Goal: Information Seeking & Learning: Check status

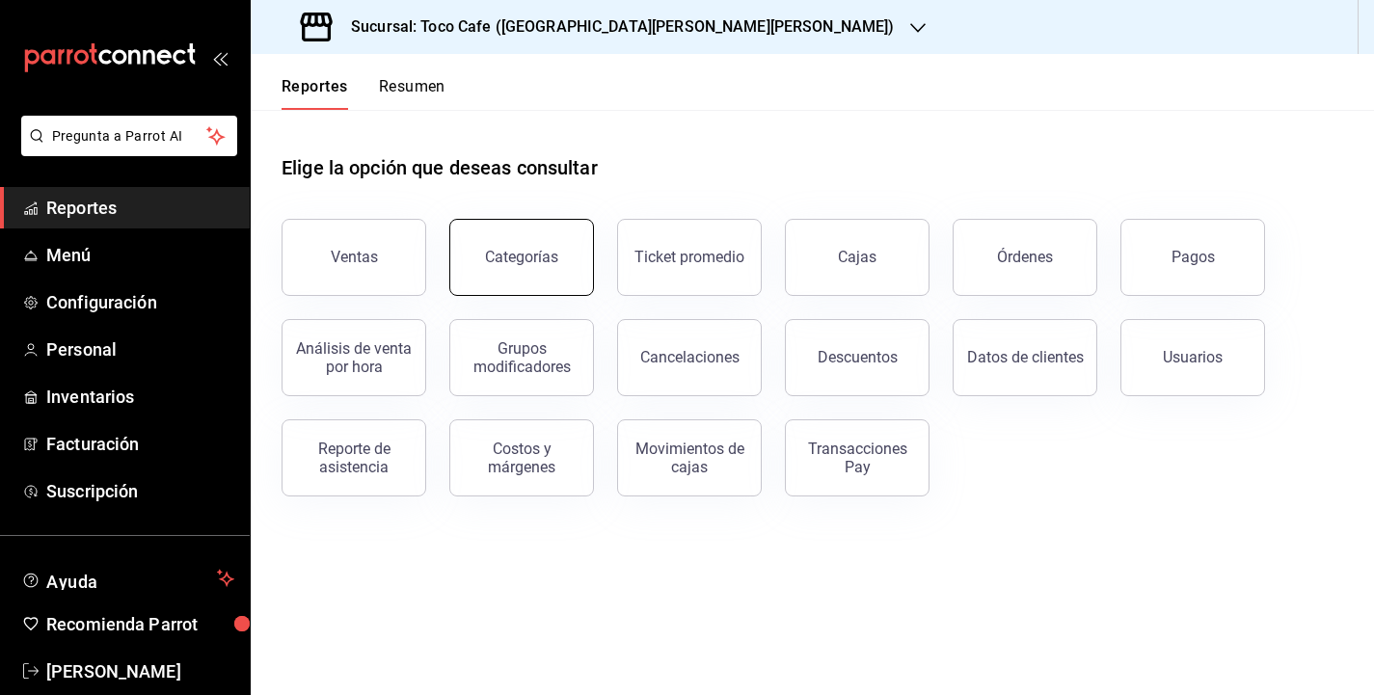
click at [505, 263] on div "Categorías" at bounding box center [521, 257] width 73 height 18
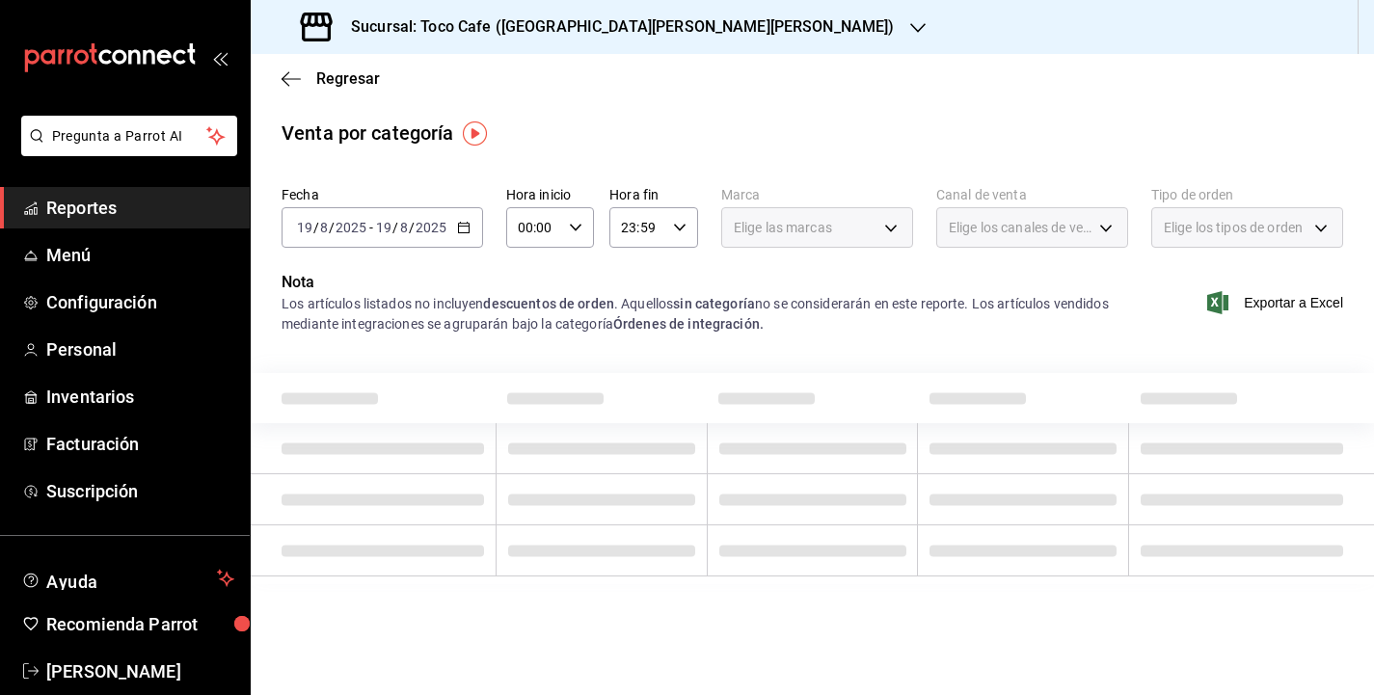
click at [889, 227] on div "Elige las marcas" at bounding box center [817, 227] width 192 height 41
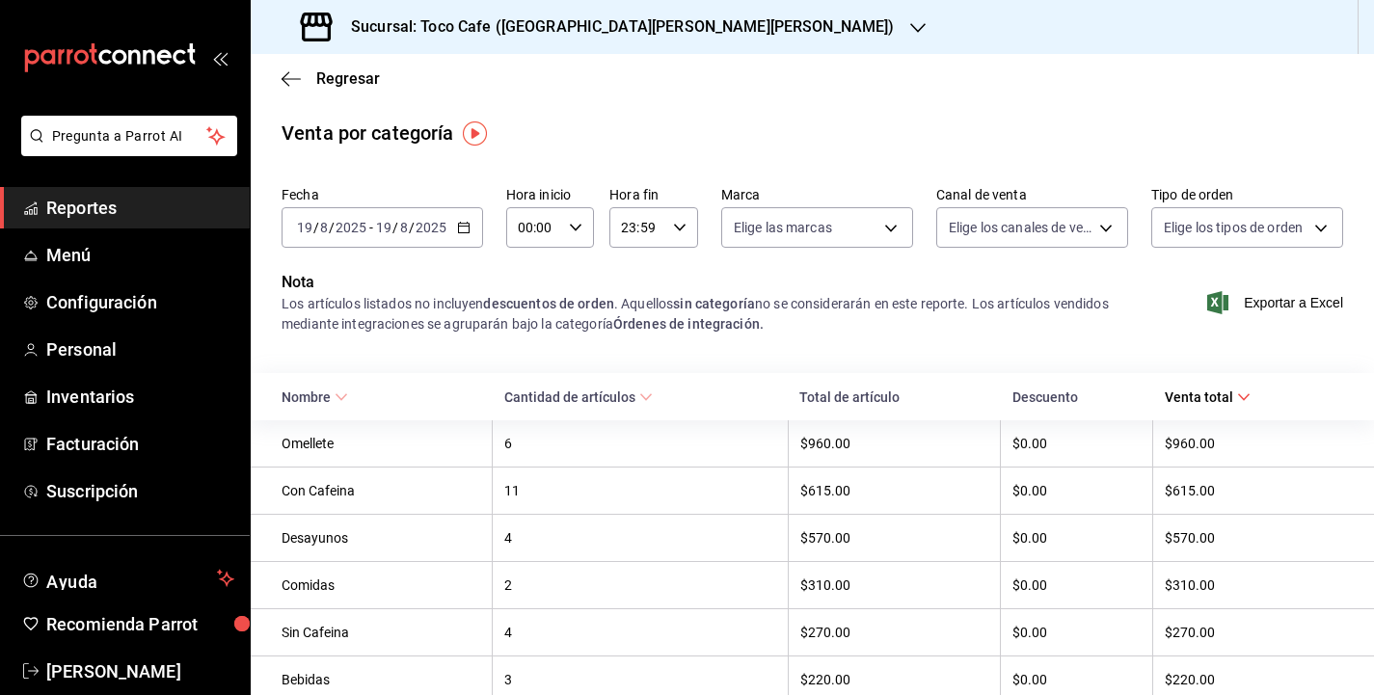
click at [574, 349] on div "Nota Los artículos listados no incluyen descuentos de orden . Aquellos sin cate…" at bounding box center [813, 314] width 1124 height 87
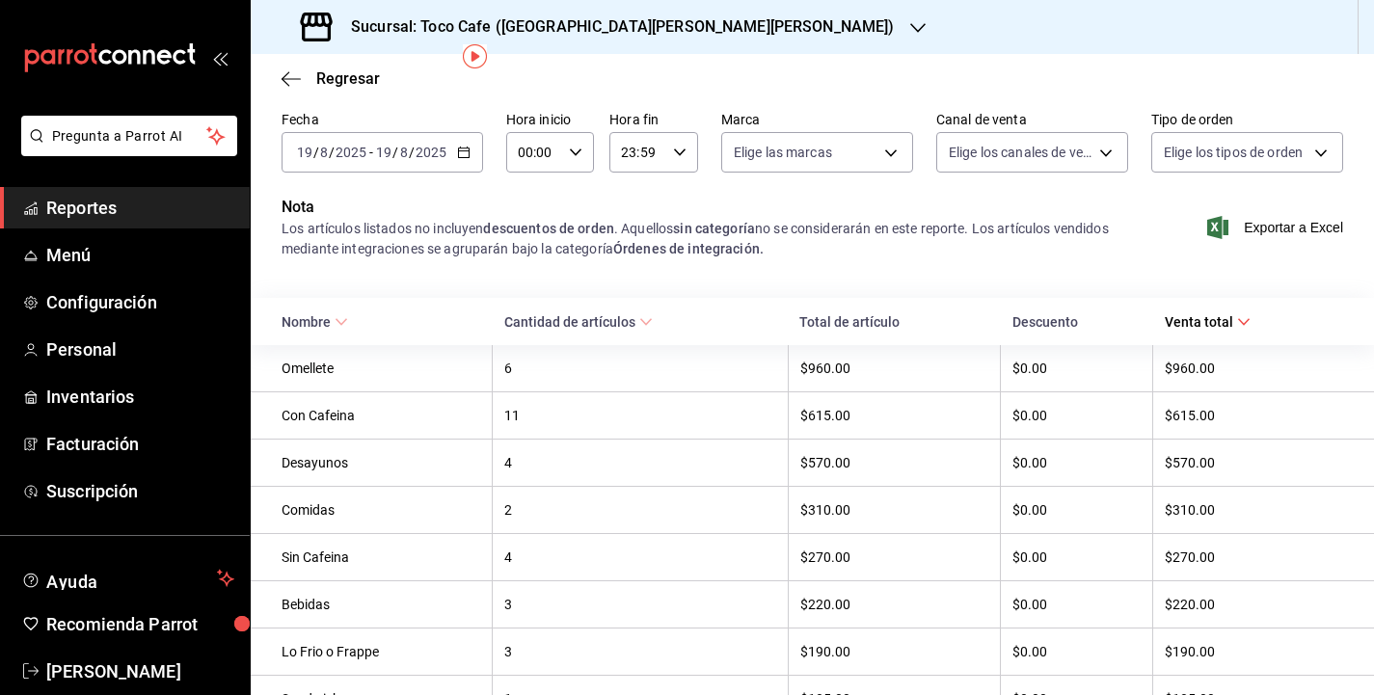
scroll to position [77, 0]
click at [139, 197] on span "Reportes" at bounding box center [140, 208] width 188 height 26
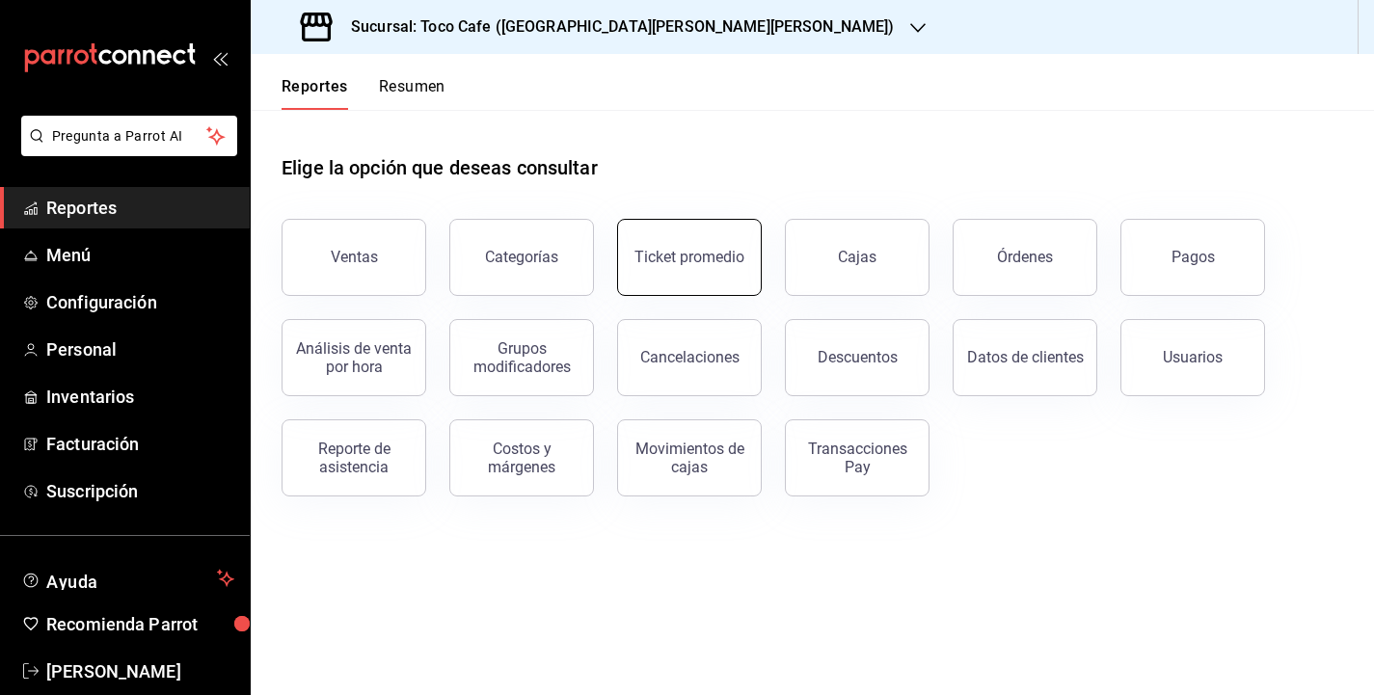
click at [692, 243] on button "Ticket promedio" at bounding box center [689, 257] width 145 height 77
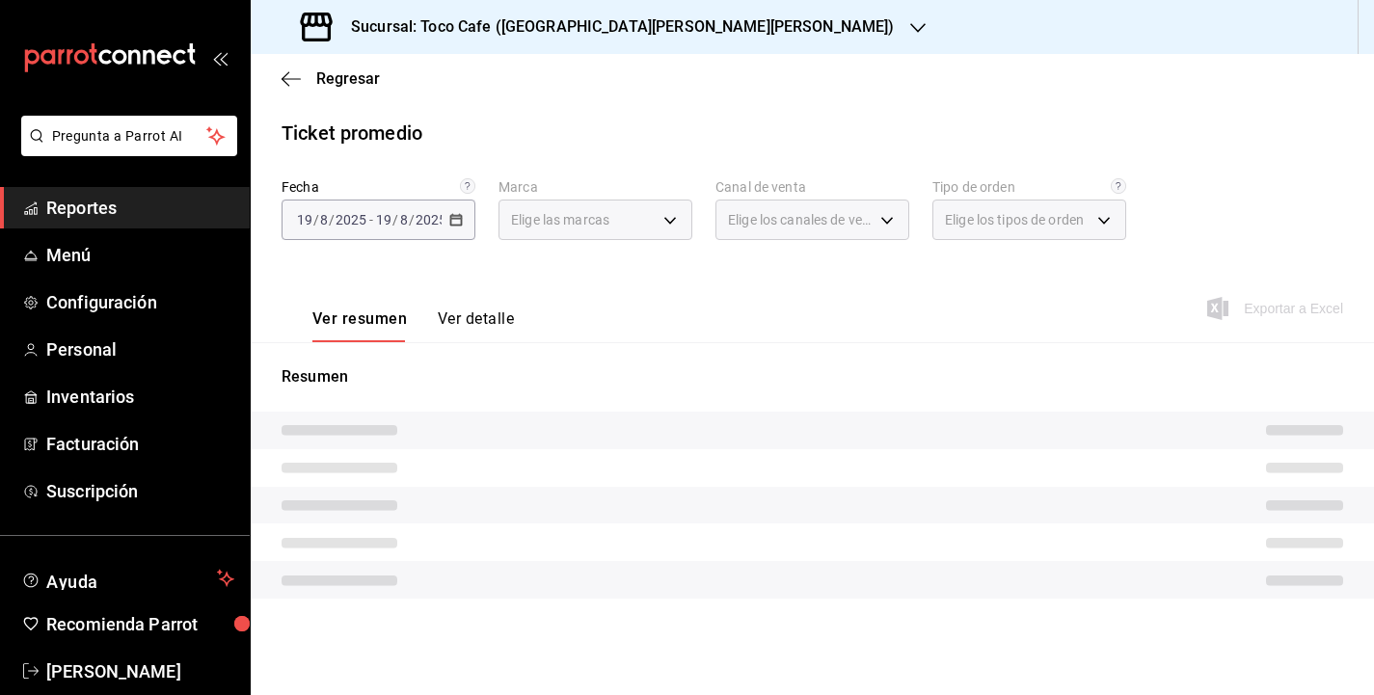
type input "fdea7fe2-7329-4e81-9849-ffa9d0970793"
type input "PARROT,UBER_EATS,RAPPI,DIDI_FOOD,ONLINE"
type input "c12429d9-aba4-4405-bc56-09495f956521,144b5bbe-f5e4-47e1-84a8-457512dbd7f3,1261d…"
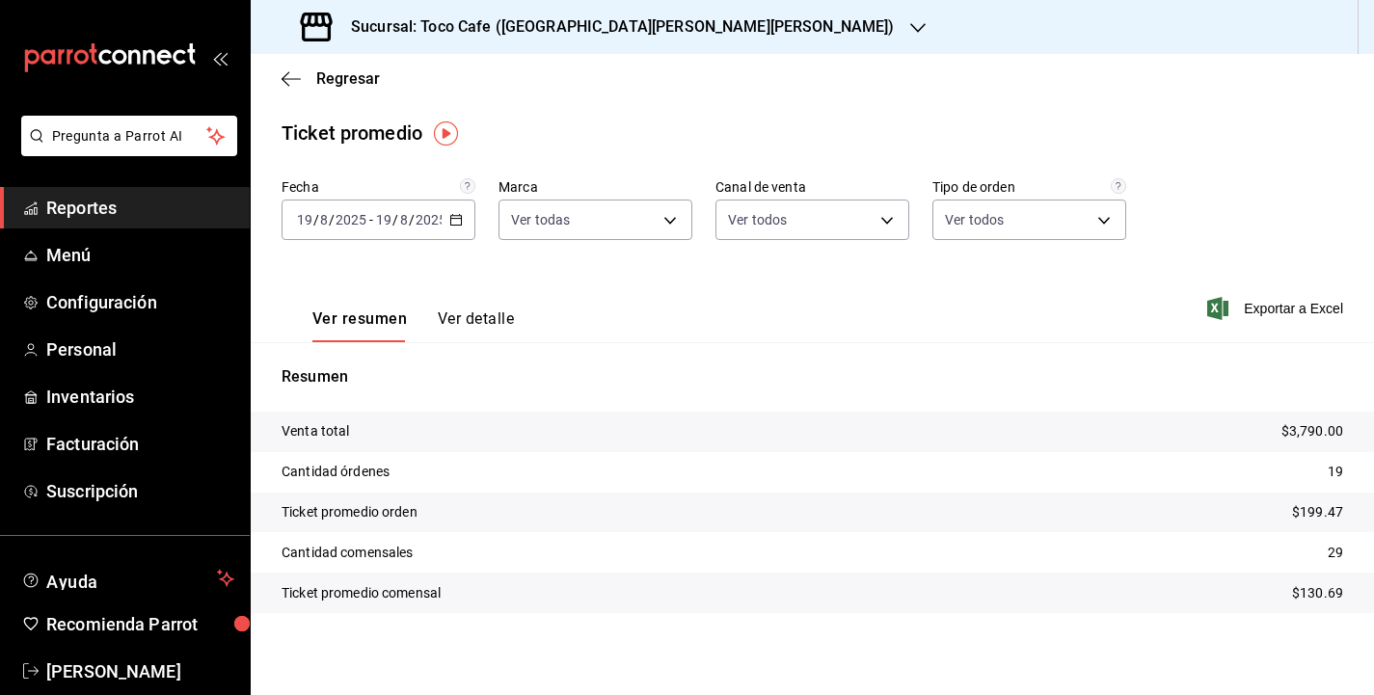
click at [482, 313] on button "Ver detalle" at bounding box center [476, 326] width 76 height 33
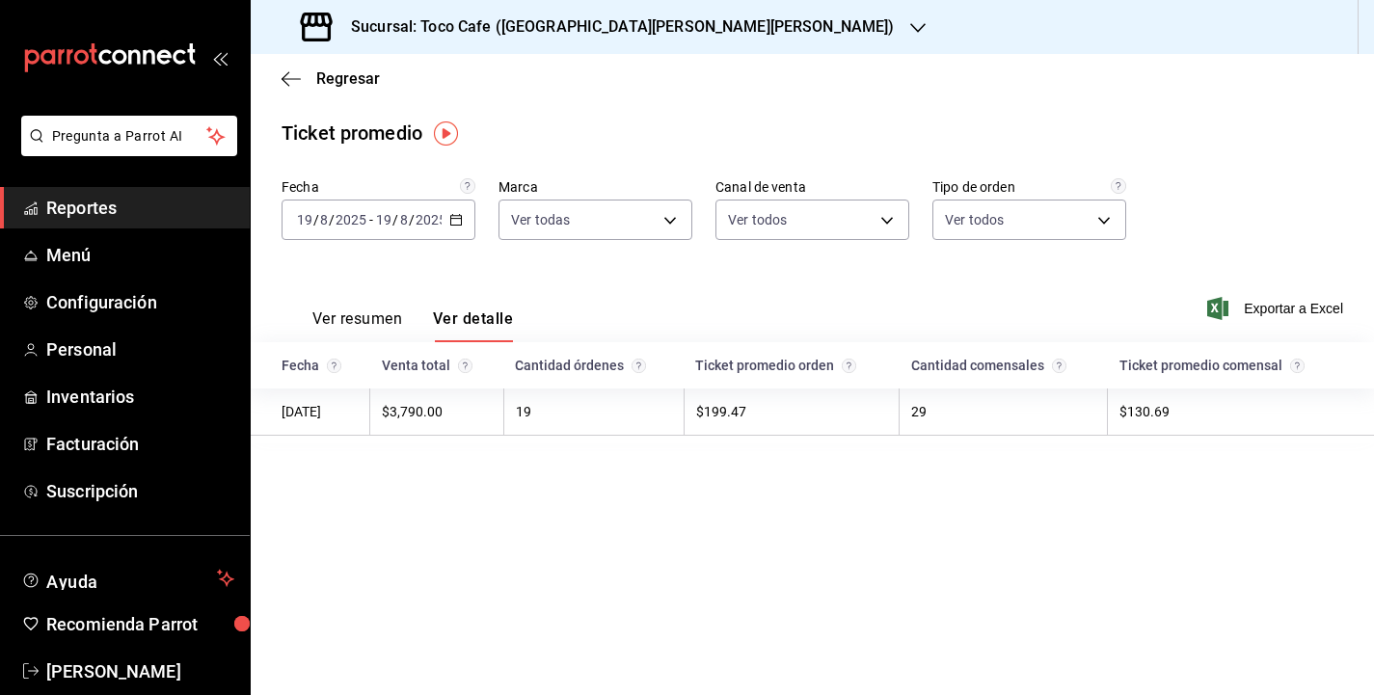
click at [1167, 416] on td "$130.69" at bounding box center [1241, 412] width 266 height 47
click at [1254, 428] on td "$130.69" at bounding box center [1241, 412] width 266 height 47
click at [594, 530] on main "Regresar Ticket promedio Fecha [DATE] [DATE] - [DATE] [DATE] Marca Ver todas fd…" at bounding box center [813, 374] width 1124 height 641
click at [122, 208] on span "Reportes" at bounding box center [140, 208] width 188 height 26
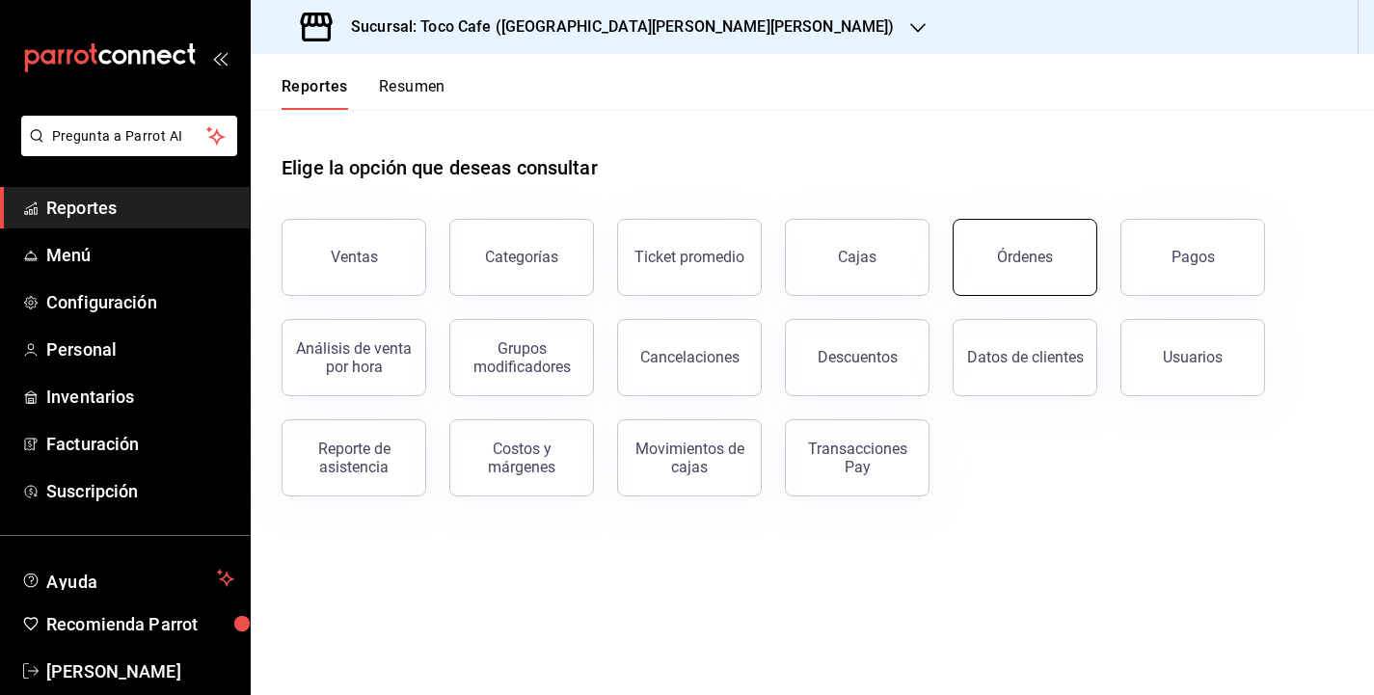
click at [1005, 266] on button "Órdenes" at bounding box center [1025, 257] width 145 height 77
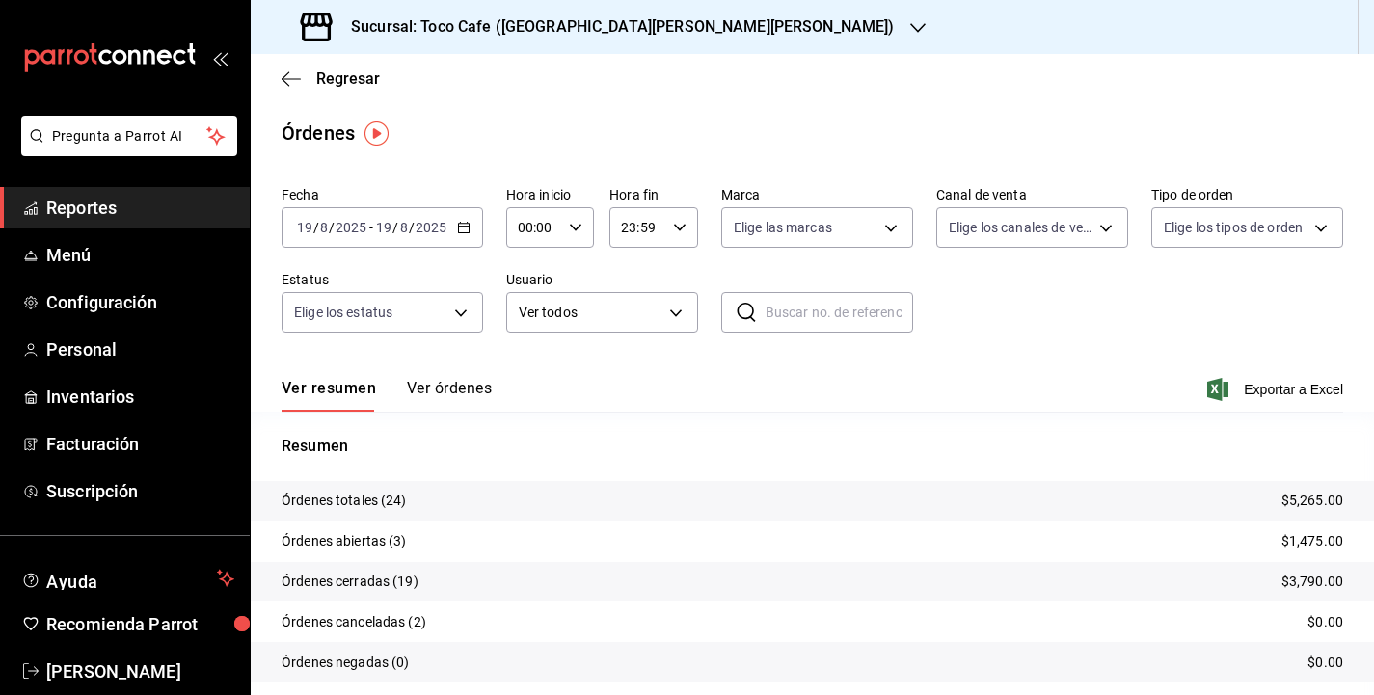
click at [444, 386] on button "Ver órdenes" at bounding box center [449, 395] width 85 height 33
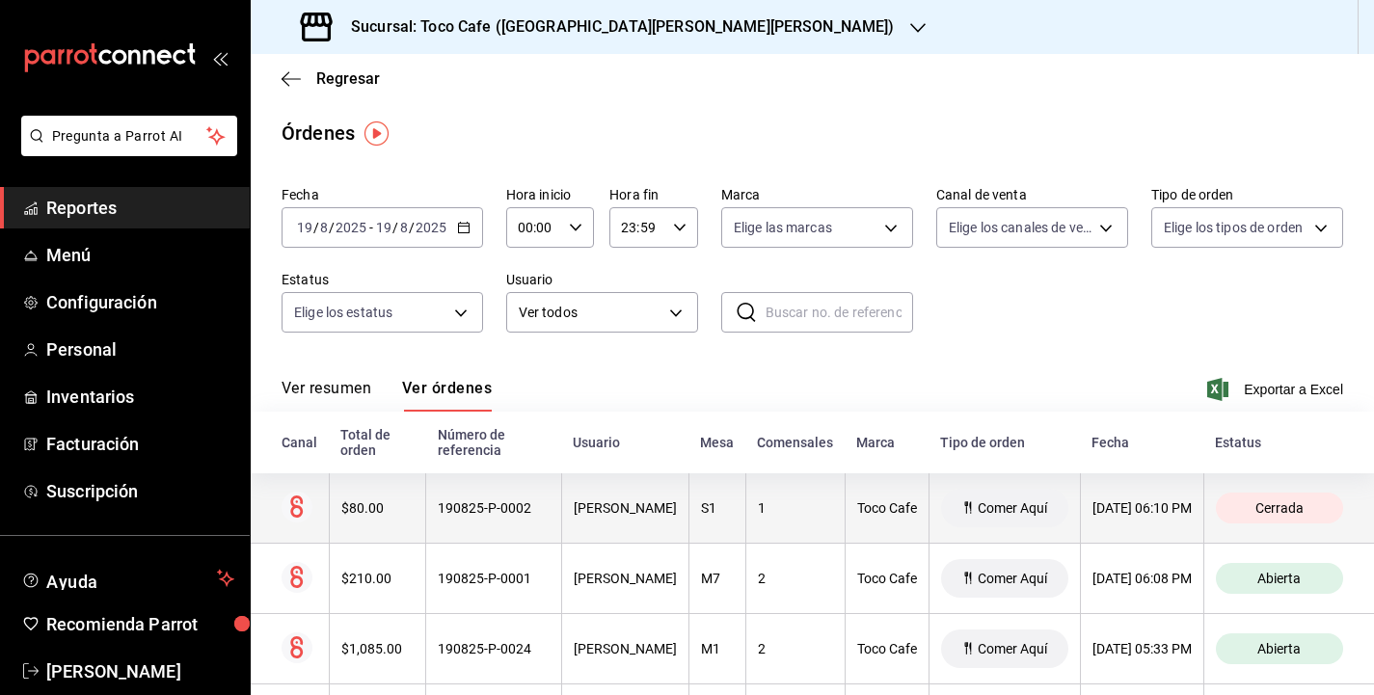
click at [973, 510] on span "Comer Aquí" at bounding box center [1012, 508] width 85 height 15
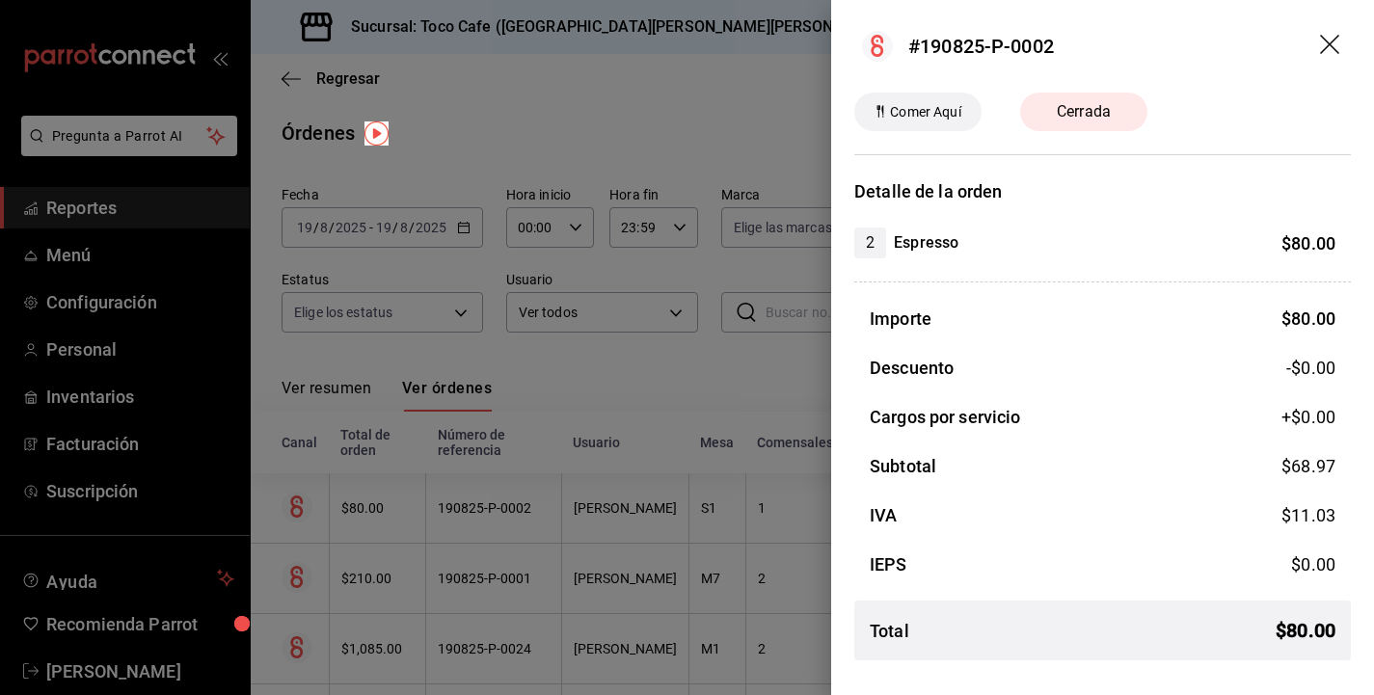
click at [1324, 46] on icon "drag" at bounding box center [1331, 46] width 23 height 23
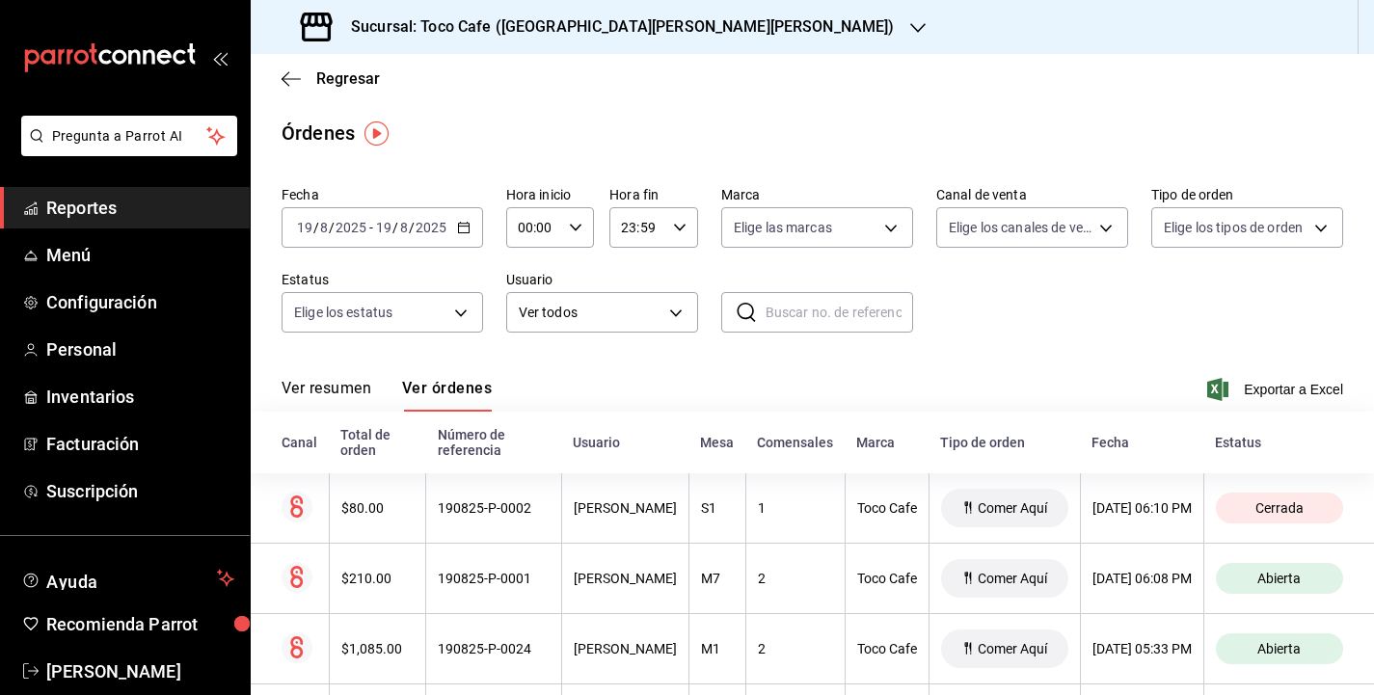
click at [1155, 452] on th "Fecha" at bounding box center [1141, 443] width 123 height 62
click at [87, 210] on span "Reportes" at bounding box center [140, 208] width 188 height 26
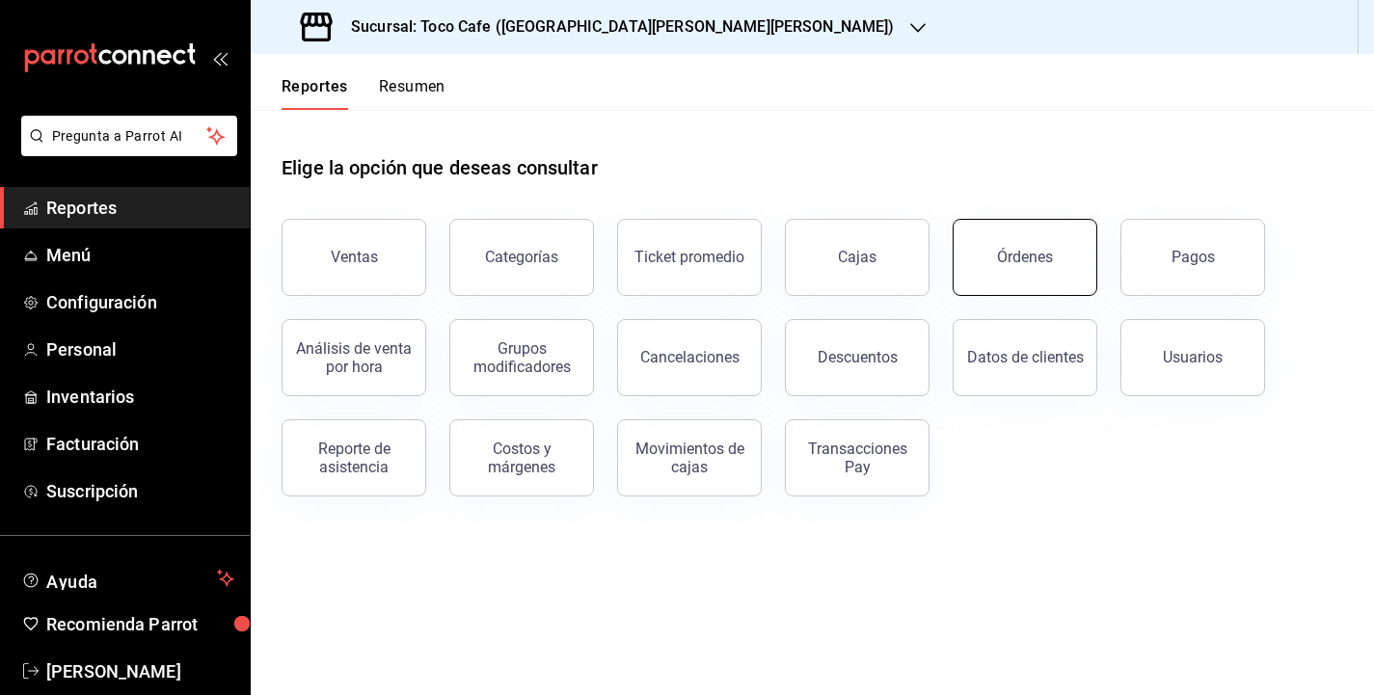
click at [1006, 273] on button "Órdenes" at bounding box center [1025, 257] width 145 height 77
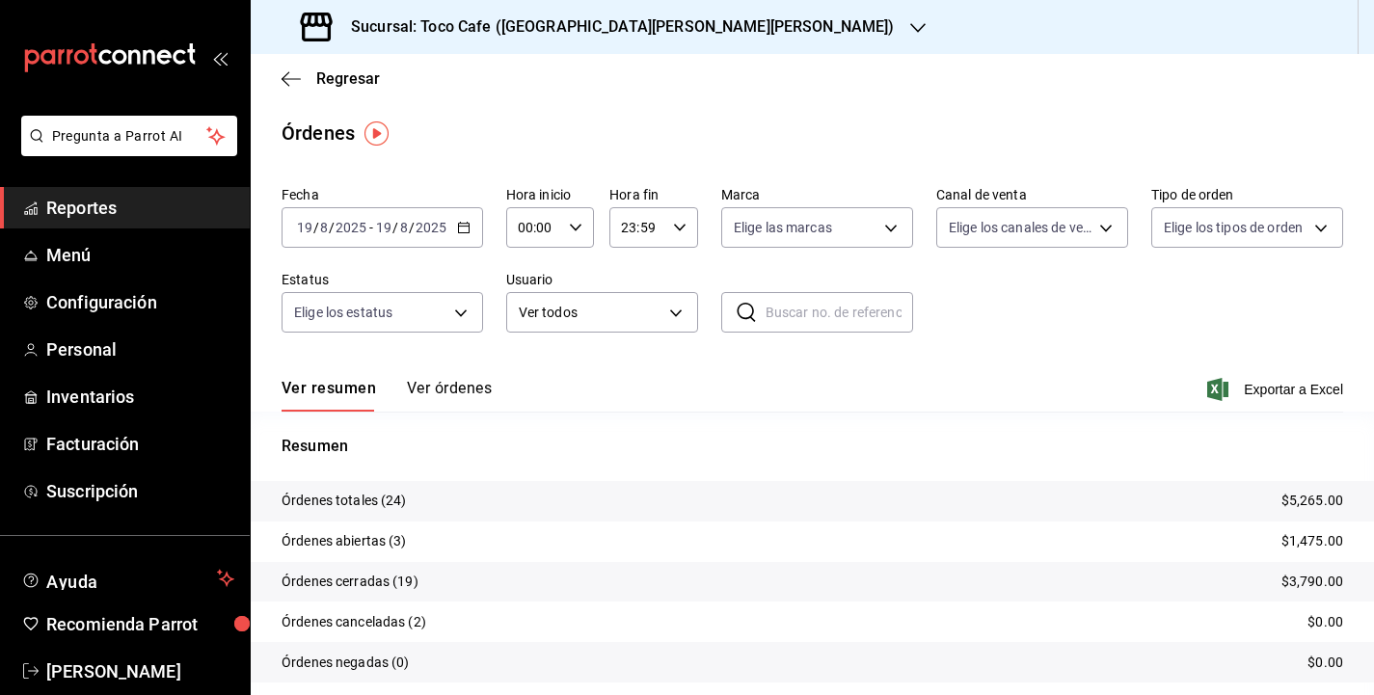
click at [461, 392] on button "Ver órdenes" at bounding box center [449, 395] width 85 height 33
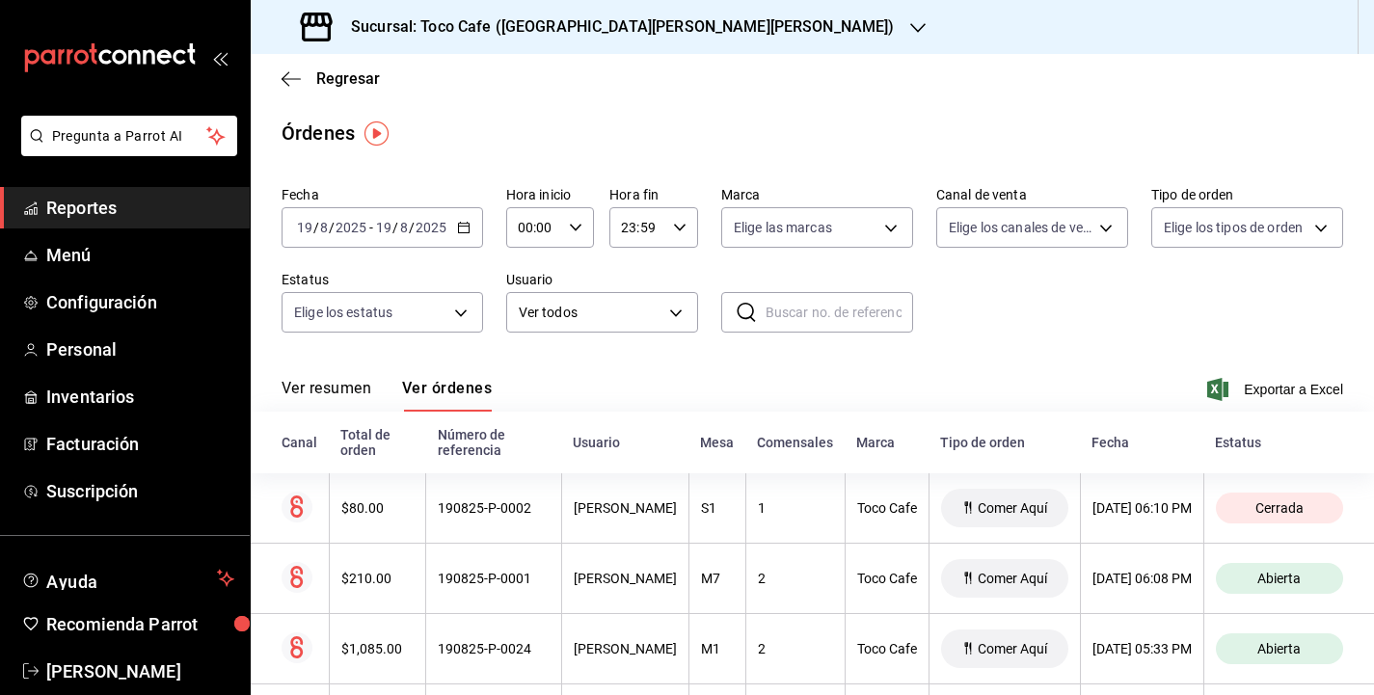
click at [1038, 391] on div "Ver resumen Ver órdenes Exportar a Excel" at bounding box center [813, 384] width 1062 height 56
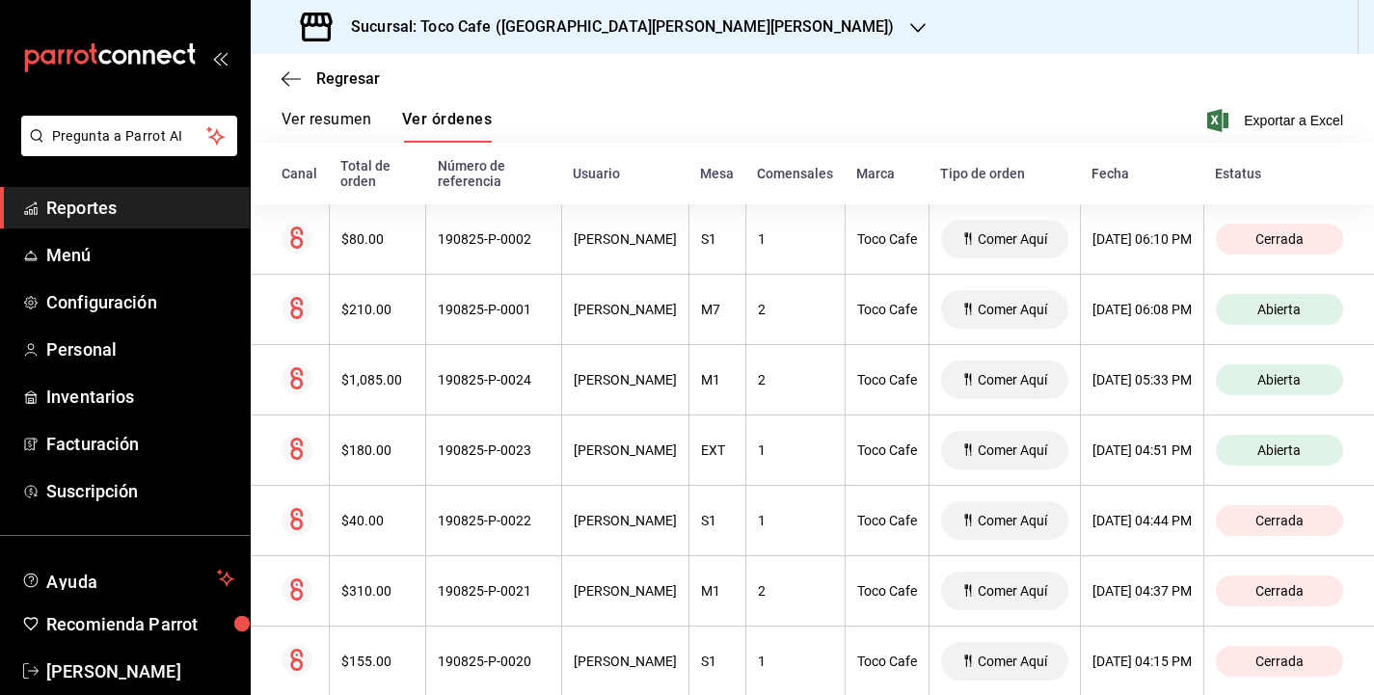
scroll to position [270, 0]
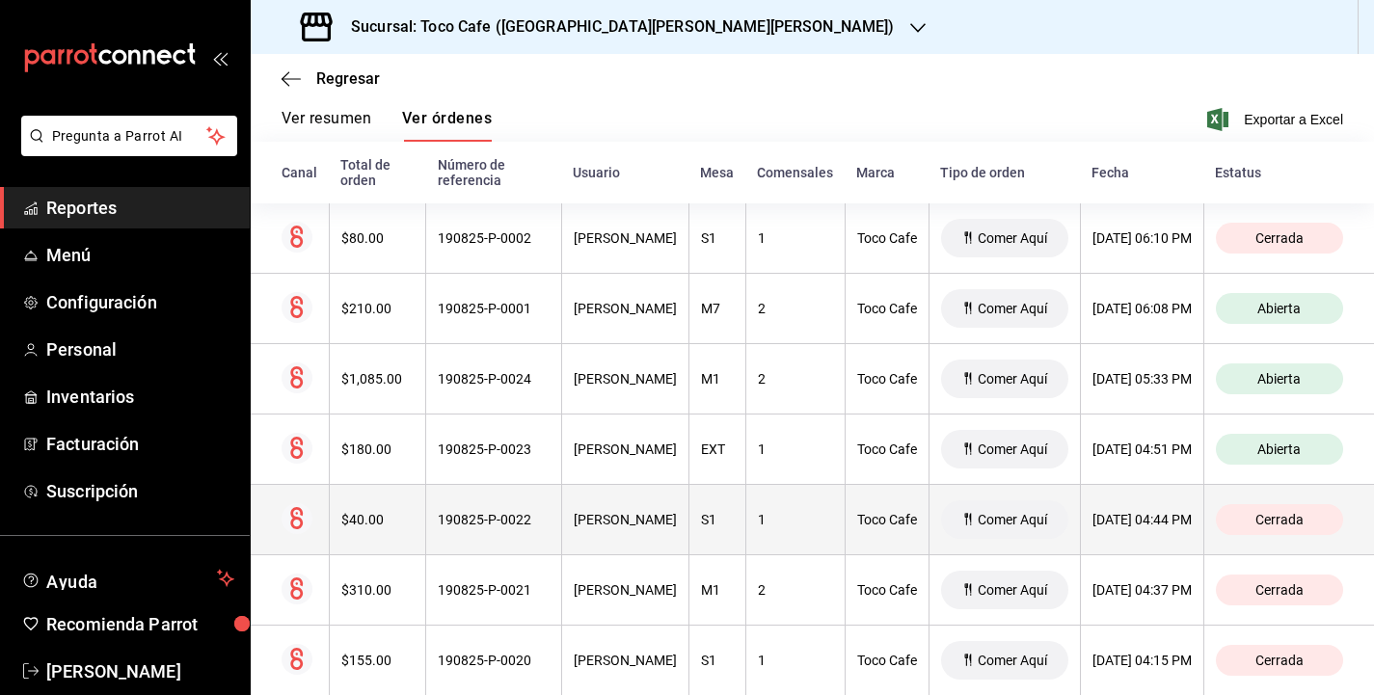
click at [1107, 524] on div "[DATE] 04:44 PM" at bounding box center [1142, 519] width 99 height 15
